Goal: Task Accomplishment & Management: Manage account settings

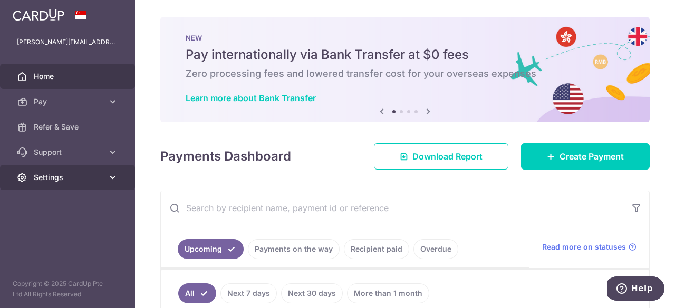
click at [122, 179] on link "Settings" at bounding box center [67, 177] width 135 height 25
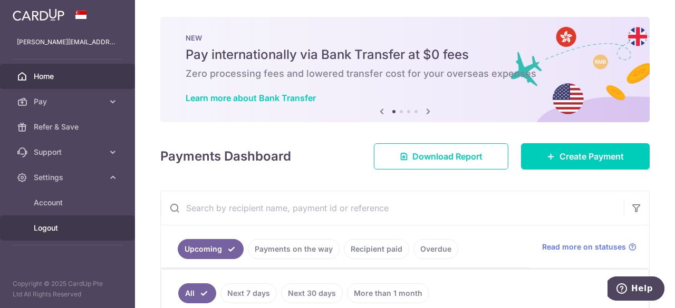
click at [57, 226] on span "Logout" at bounding box center [69, 228] width 70 height 11
